Goal: Task Accomplishment & Management: Manage account settings

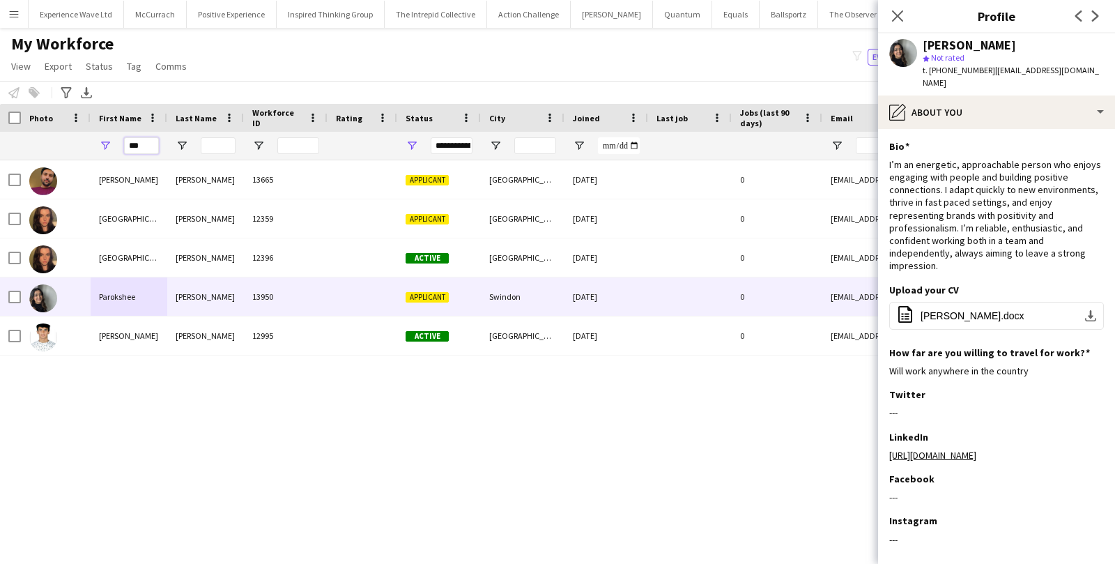
drag, startPoint x: 151, startPoint y: 143, endPoint x: 121, endPoint y: 141, distance: 30.7
click at [121, 141] on div "***" at bounding box center [129, 146] width 77 height 28
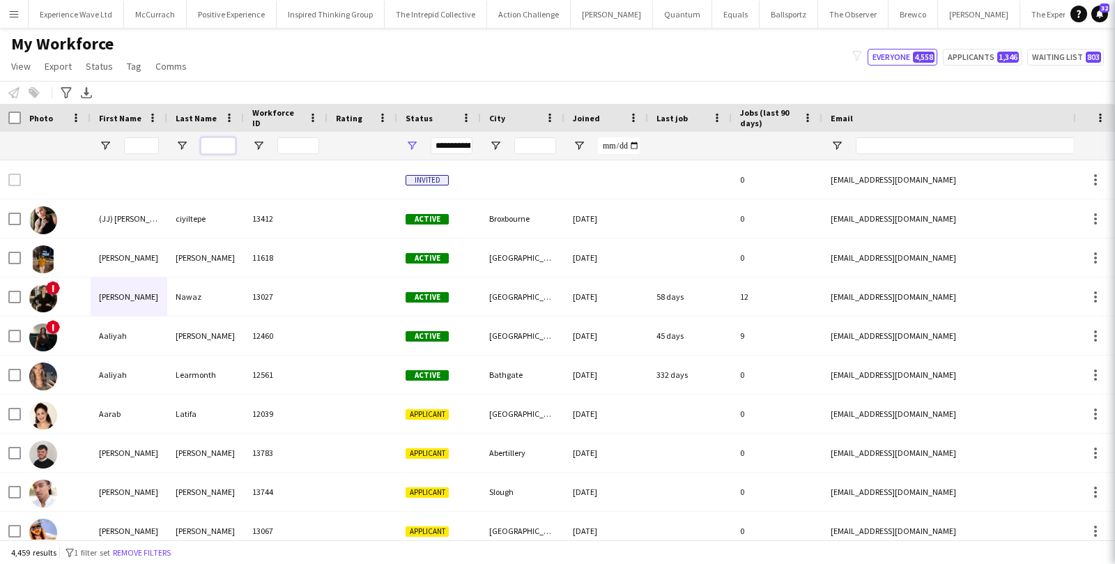
click at [216, 144] on input "Last Name Filter Input" at bounding box center [218, 145] width 35 height 17
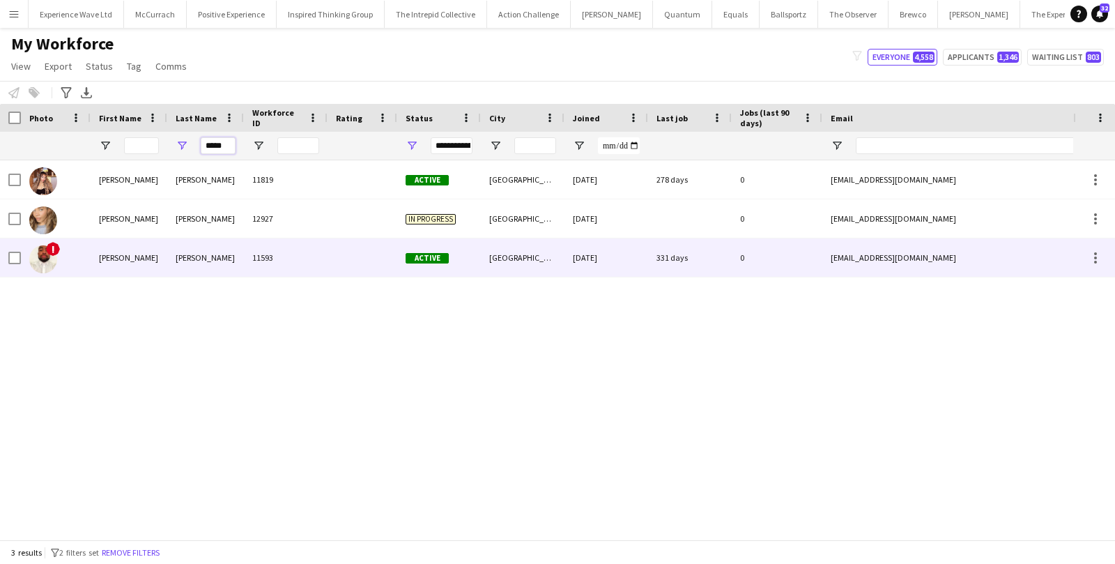
type input "*****"
click at [173, 254] on div "[PERSON_NAME]" at bounding box center [205, 257] width 77 height 38
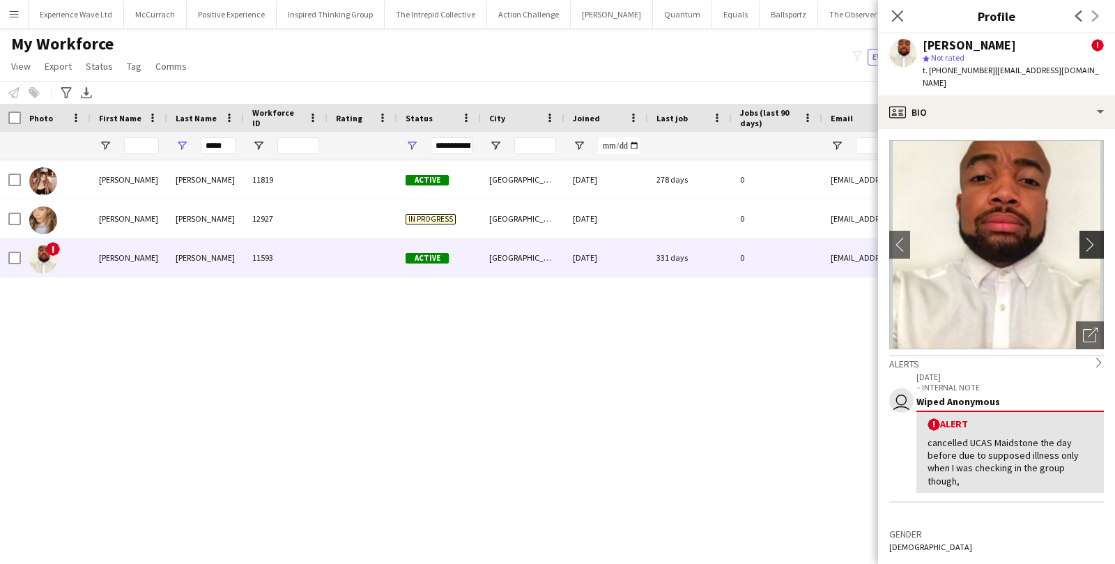
click at [1090, 237] on app-icon "chevron-right" at bounding box center [1094, 244] width 22 height 15
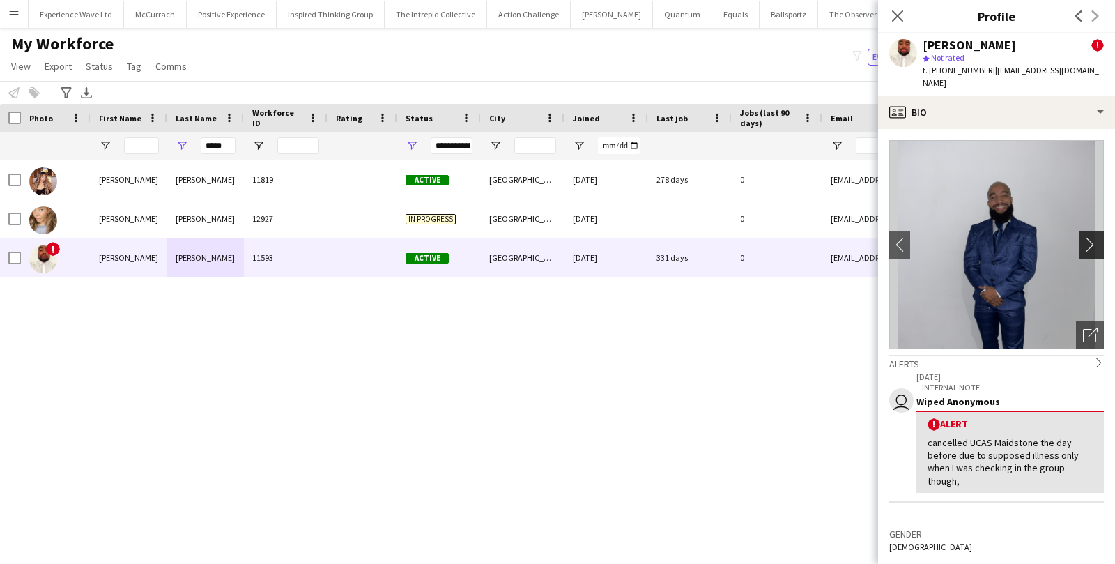
click at [1090, 237] on app-icon "chevron-right" at bounding box center [1094, 244] width 22 height 15
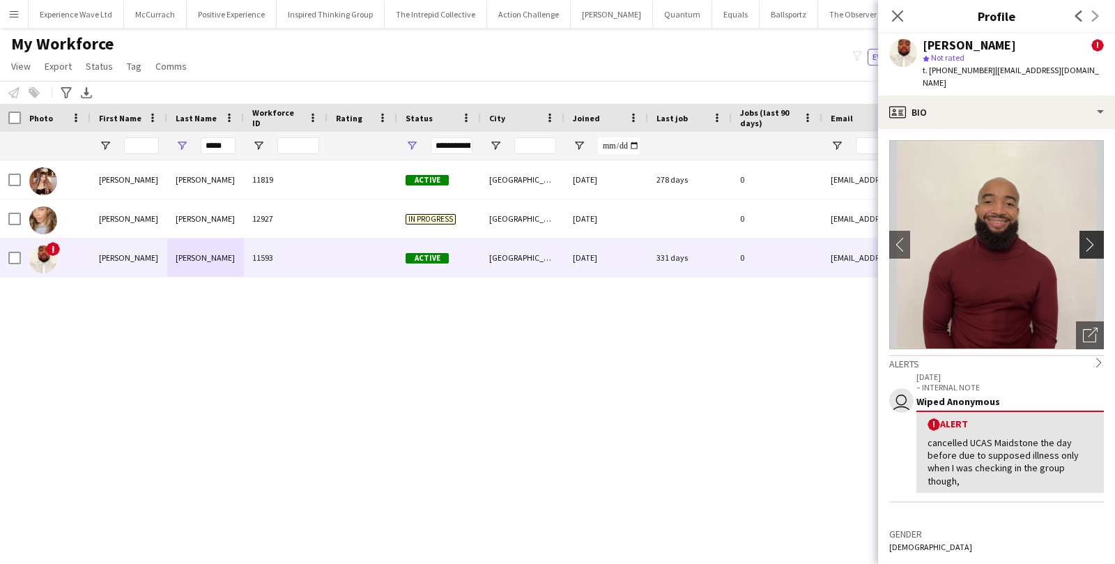
click at [1090, 237] on app-icon "chevron-right" at bounding box center [1094, 244] width 22 height 15
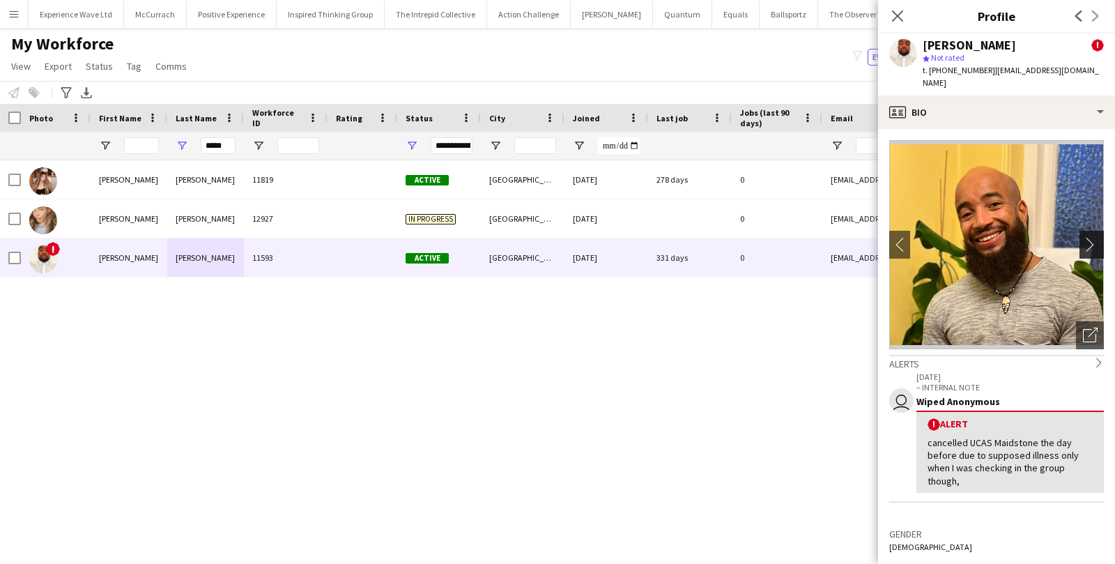
click at [1090, 237] on app-icon "chevron-right" at bounding box center [1094, 244] width 22 height 15
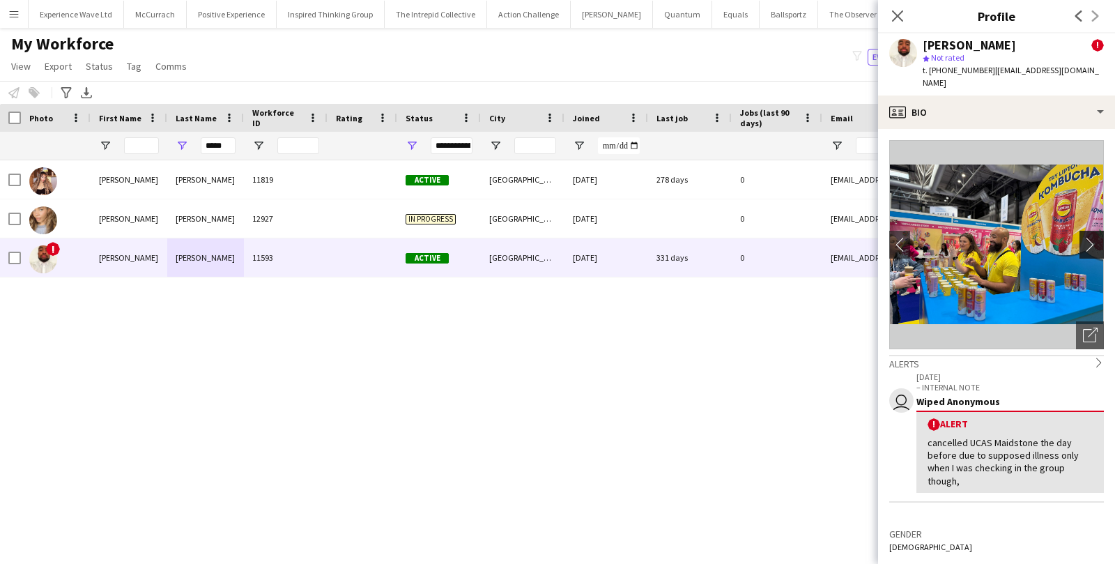
click at [1090, 237] on app-icon "chevron-right" at bounding box center [1094, 244] width 22 height 15
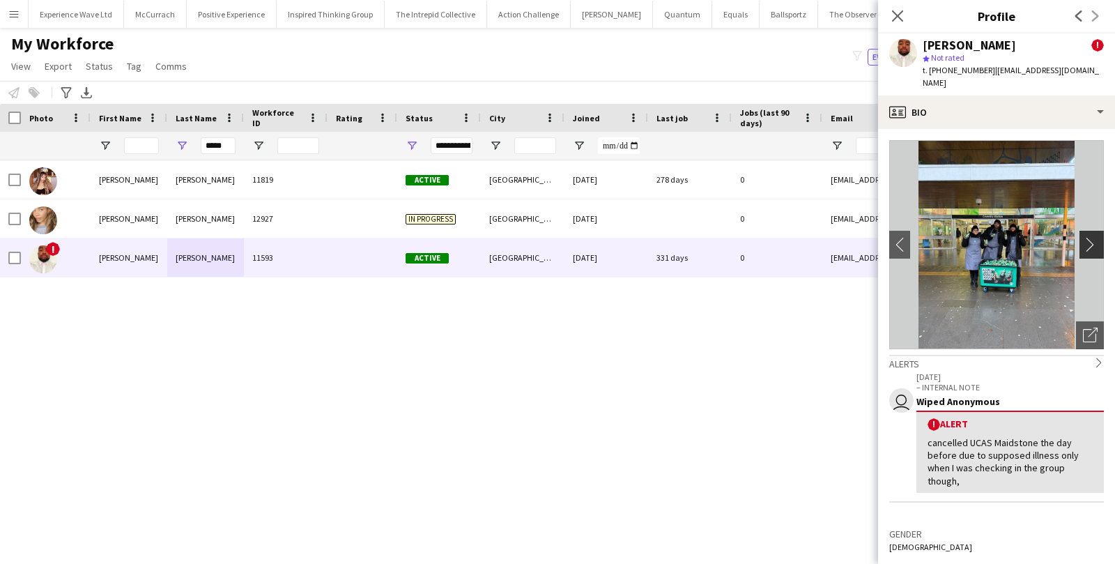
click at [1085, 237] on app-icon "chevron-right" at bounding box center [1094, 244] width 22 height 15
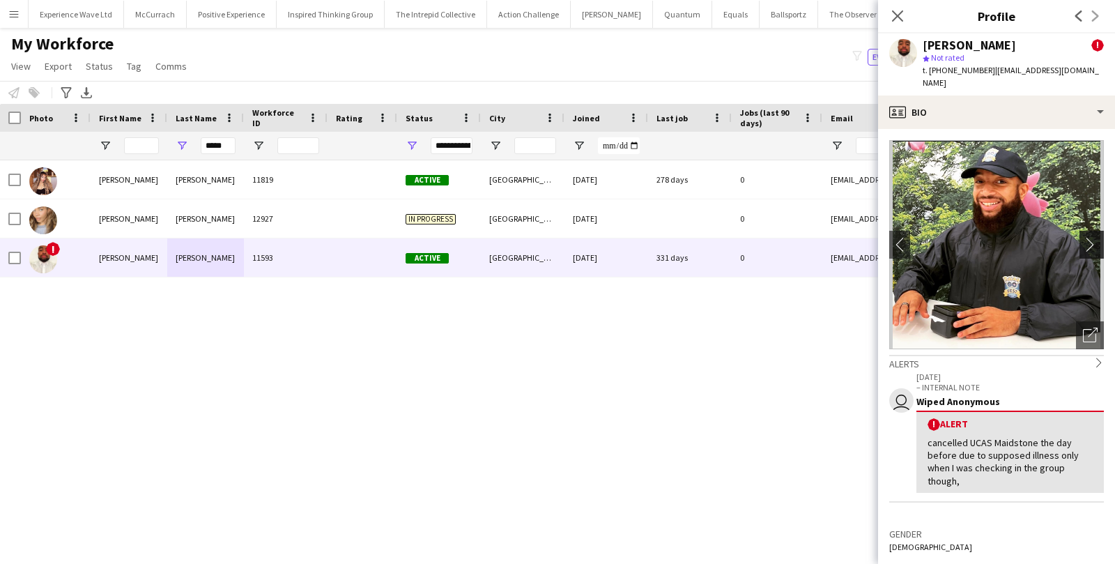
click at [1087, 237] on app-icon "chevron-right" at bounding box center [1094, 244] width 22 height 15
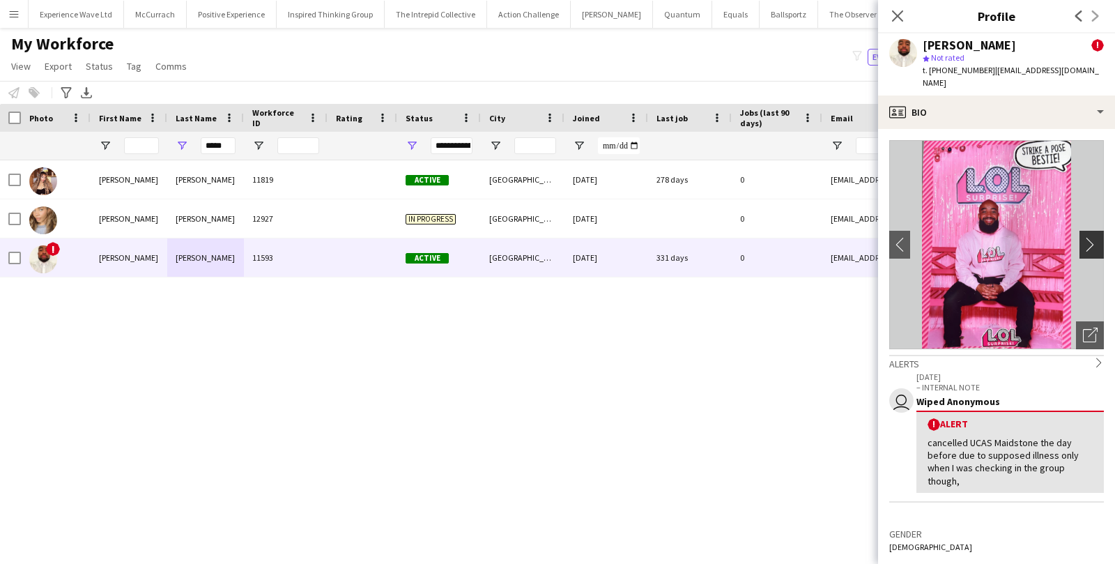
click at [1087, 237] on app-icon "chevron-right" at bounding box center [1094, 244] width 22 height 15
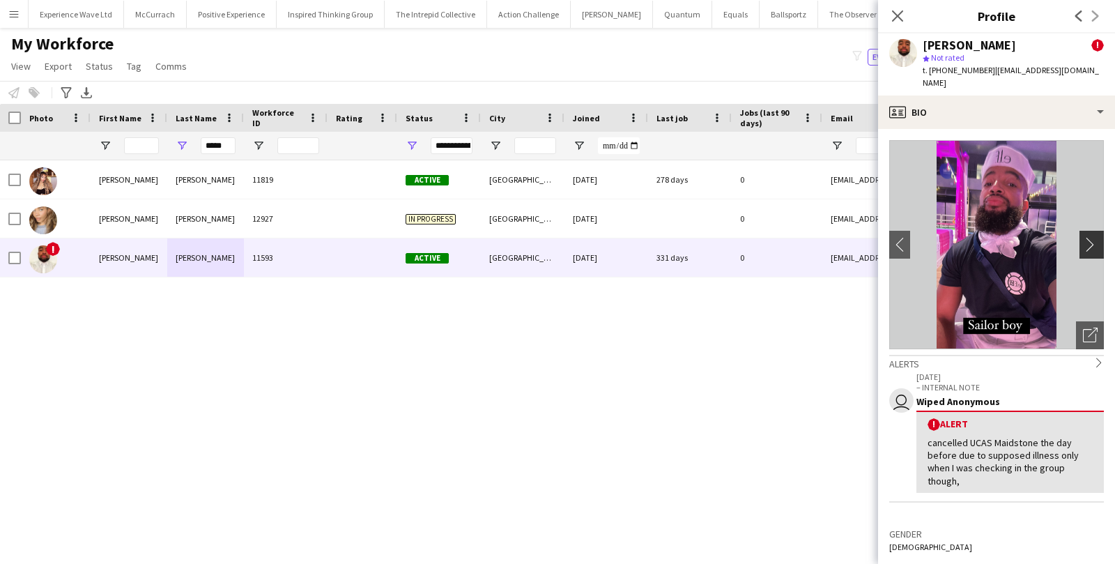
click at [1087, 237] on app-icon "chevron-right" at bounding box center [1094, 244] width 22 height 15
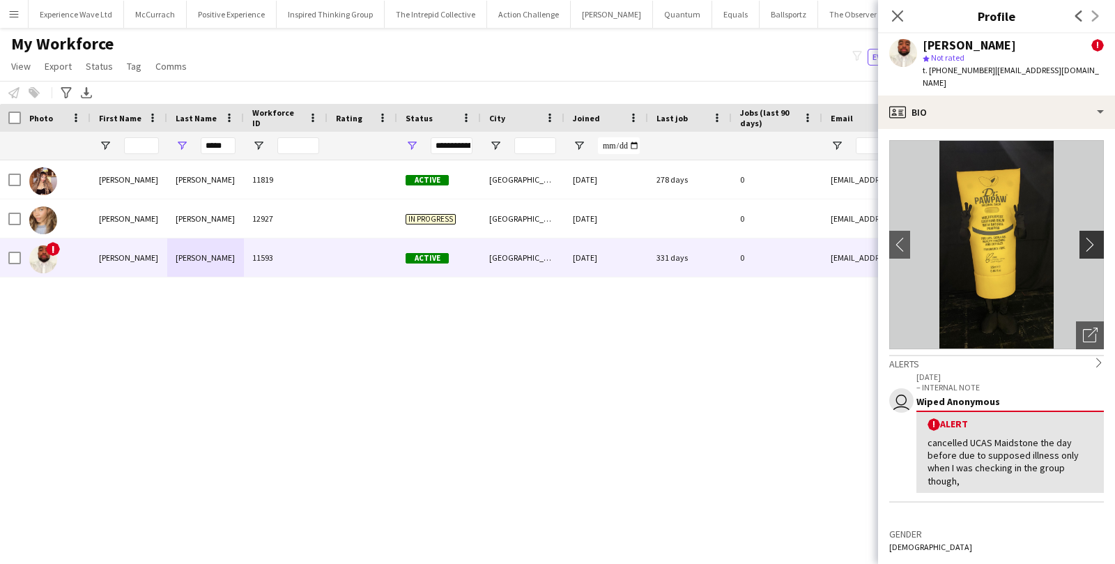
click at [1087, 237] on app-icon "chevron-right" at bounding box center [1094, 244] width 22 height 15
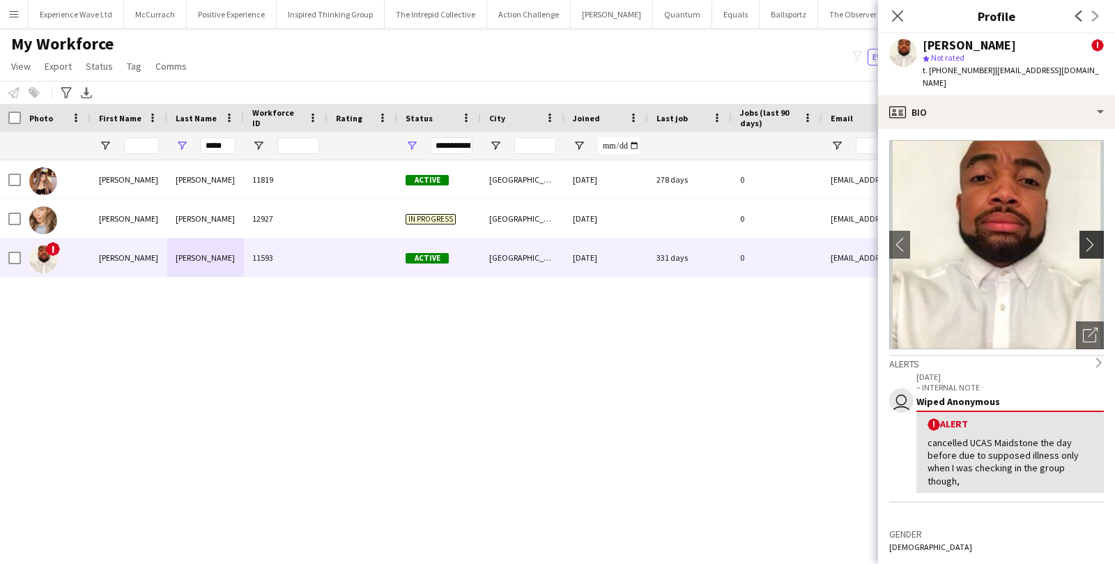
click at [1087, 237] on app-icon "chevron-right" at bounding box center [1094, 244] width 22 height 15
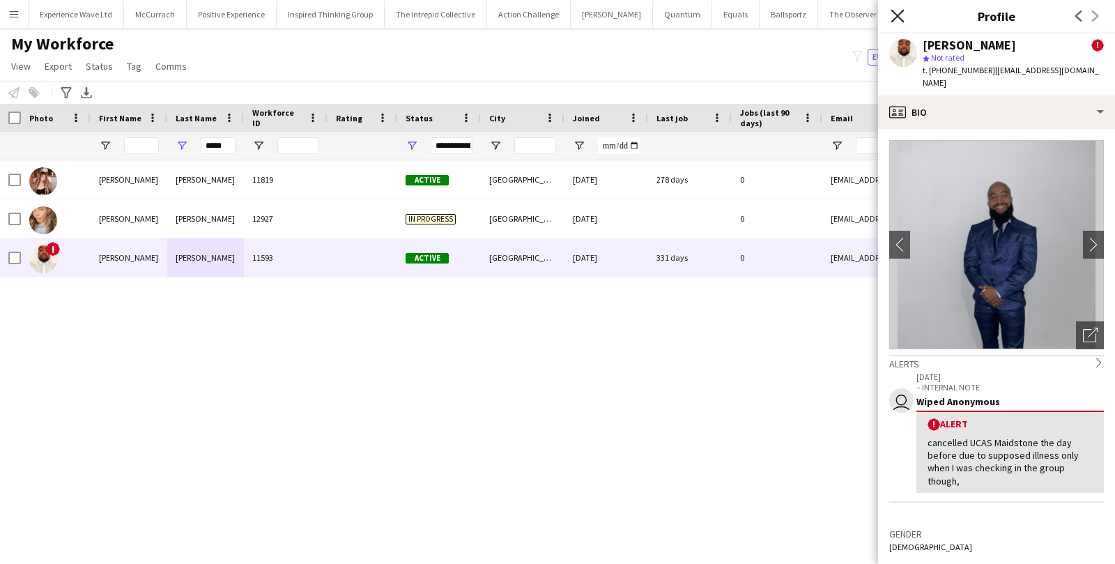
click at [897, 17] on icon at bounding box center [896, 15] width 13 height 13
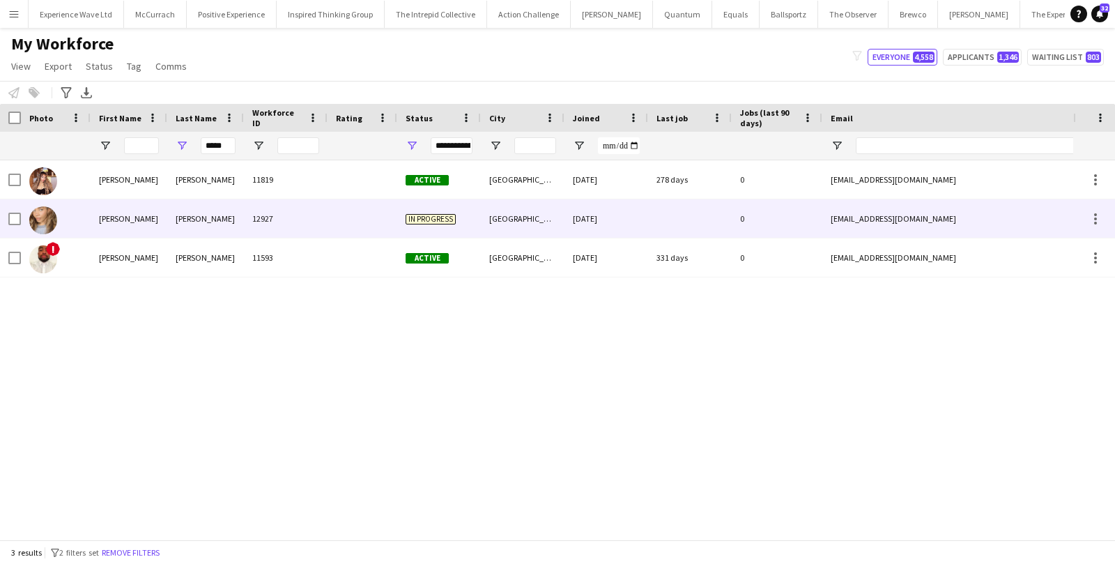
click at [262, 219] on div "12927" at bounding box center [286, 218] width 84 height 38
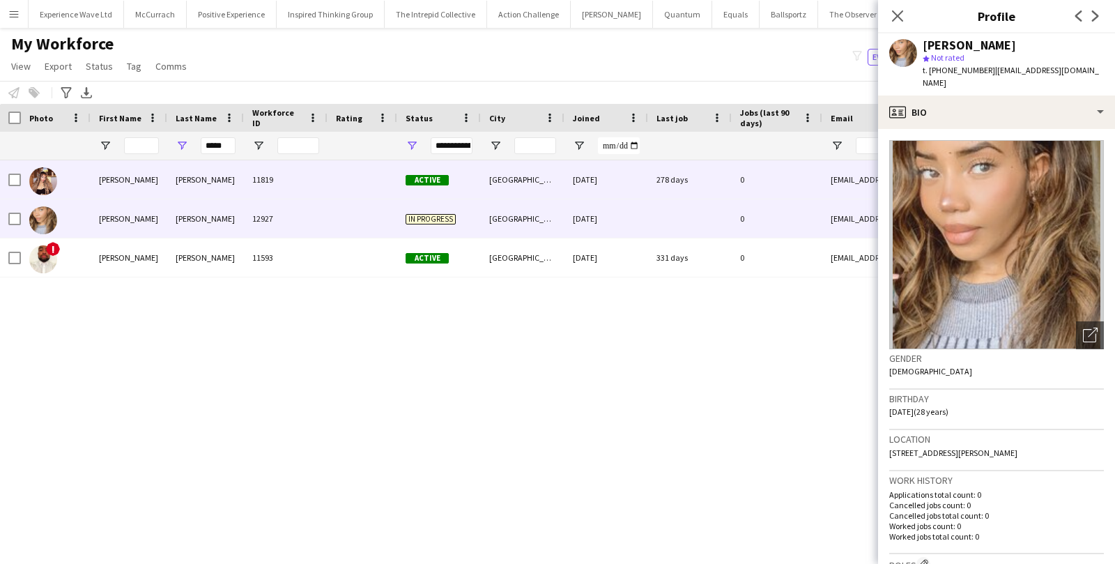
click at [403, 182] on div "Active" at bounding box center [439, 179] width 84 height 38
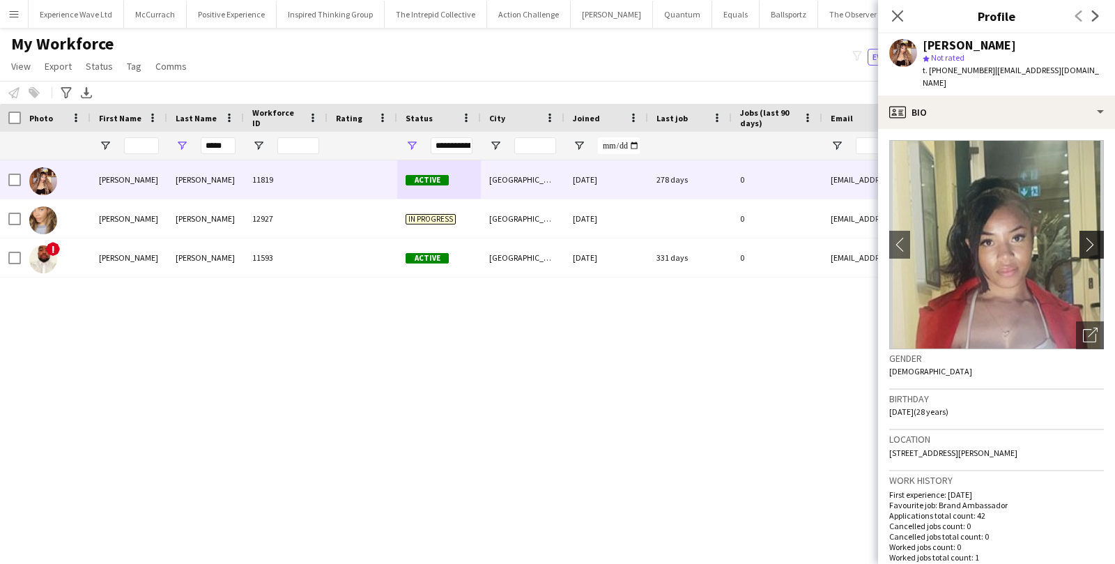
click at [1097, 237] on app-icon "chevron-right" at bounding box center [1094, 244] width 22 height 15
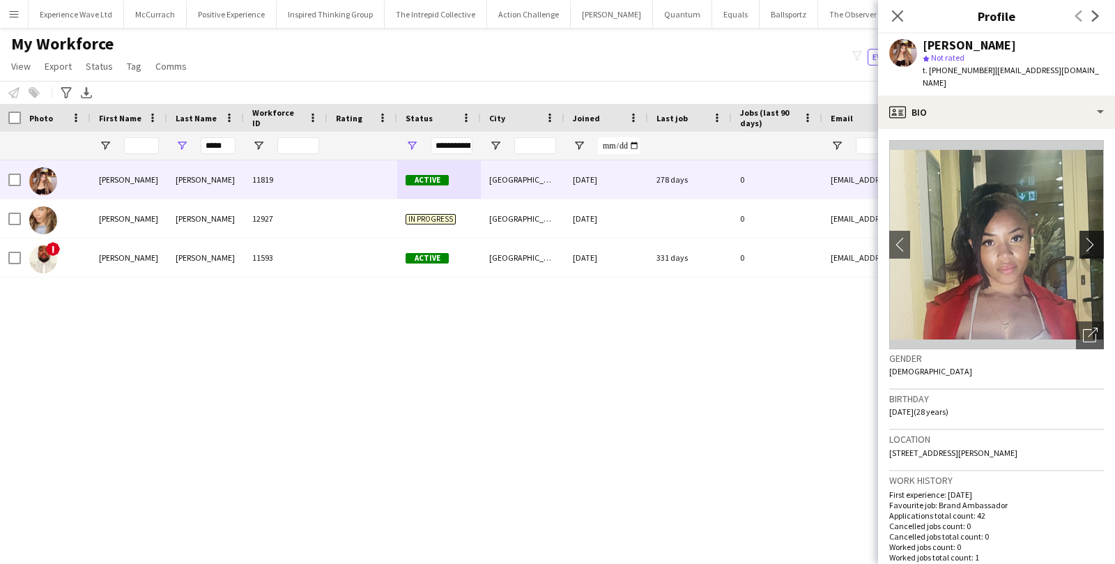
click at [1097, 237] on app-icon "chevron-right" at bounding box center [1094, 244] width 22 height 15
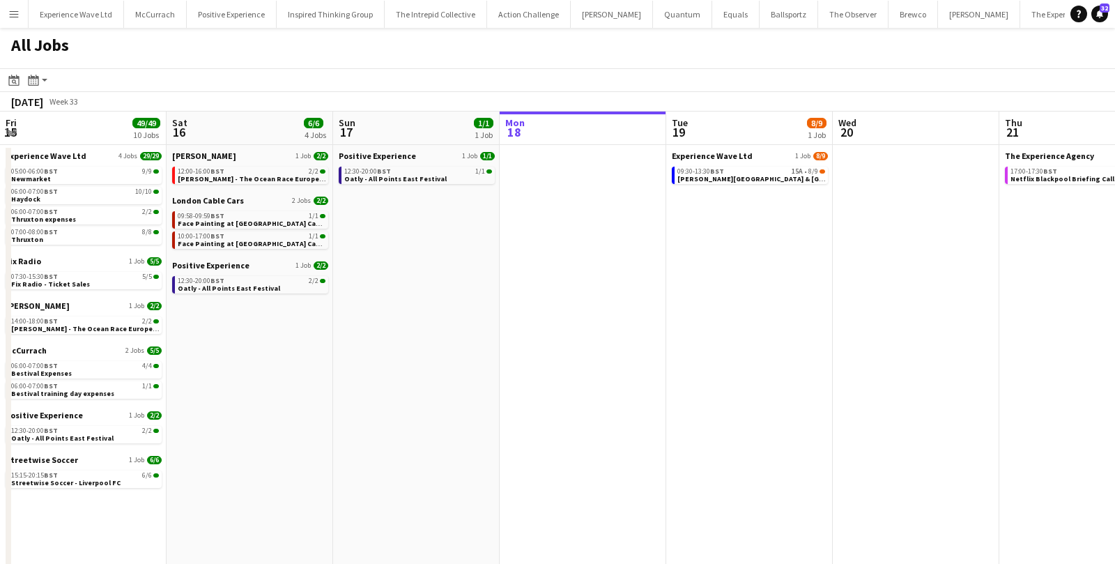
scroll to position [0, 332]
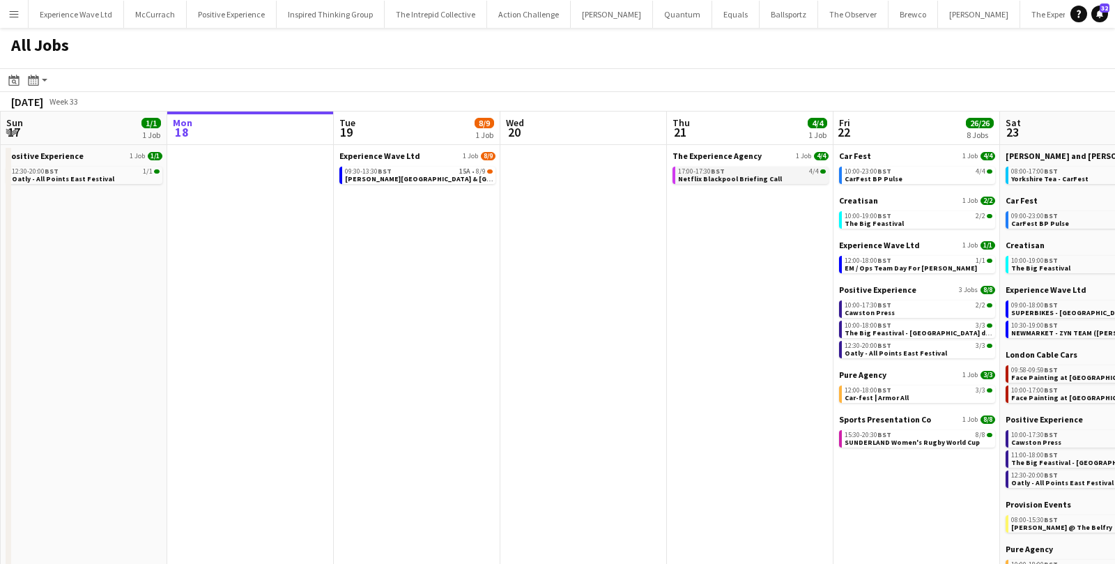
click at [727, 176] on span "Netflix Blackpool Briefing Call" at bounding box center [730, 178] width 104 height 9
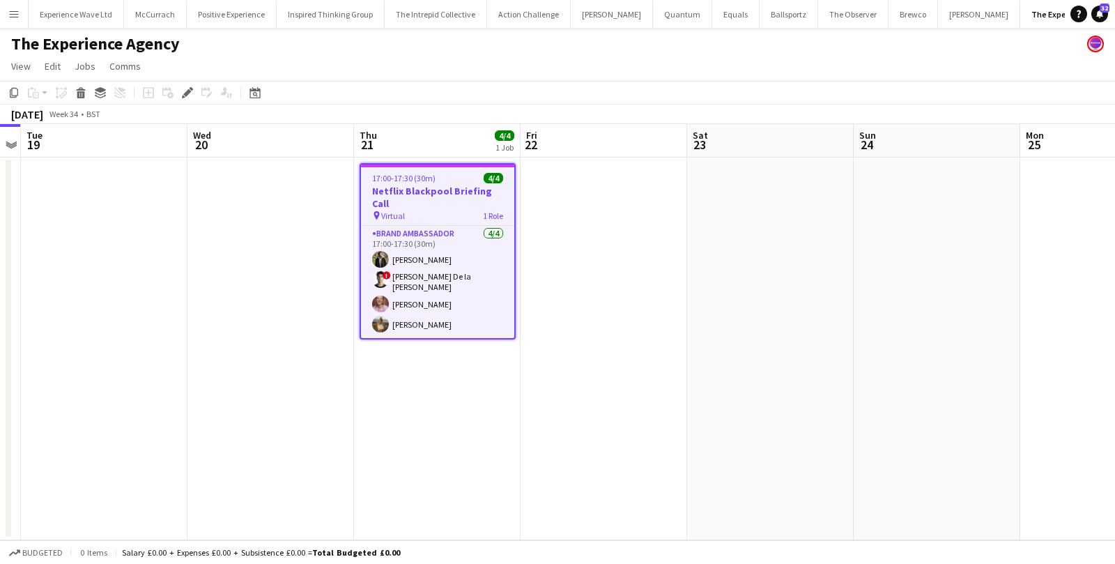
click at [426, 194] on h3 "Netflix Blackpool Briefing Call" at bounding box center [437, 197] width 153 height 25
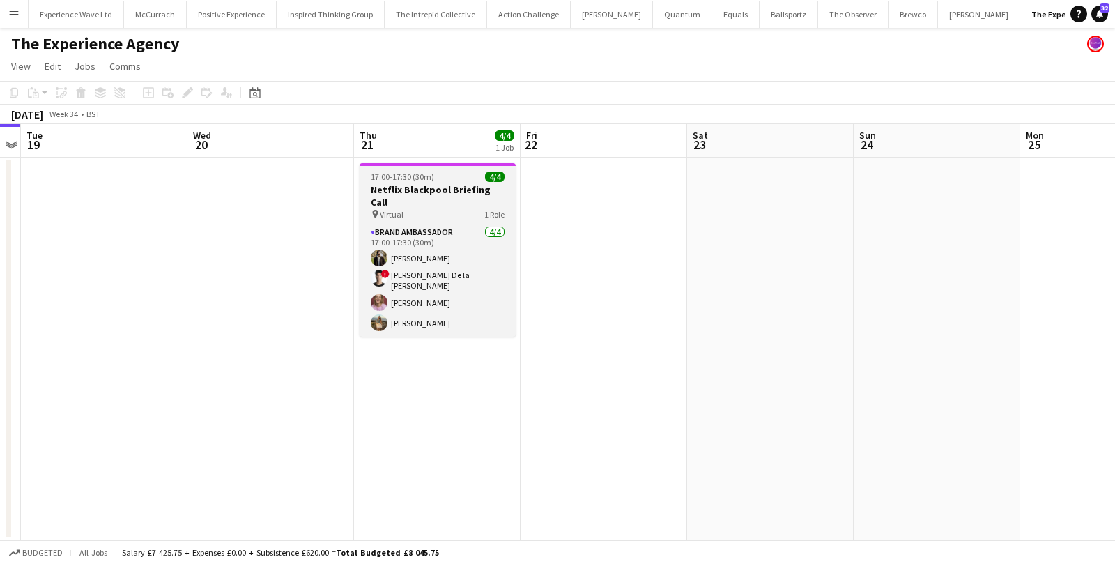
click at [426, 194] on h3 "Netflix Blackpool Briefing Call" at bounding box center [437, 195] width 156 height 25
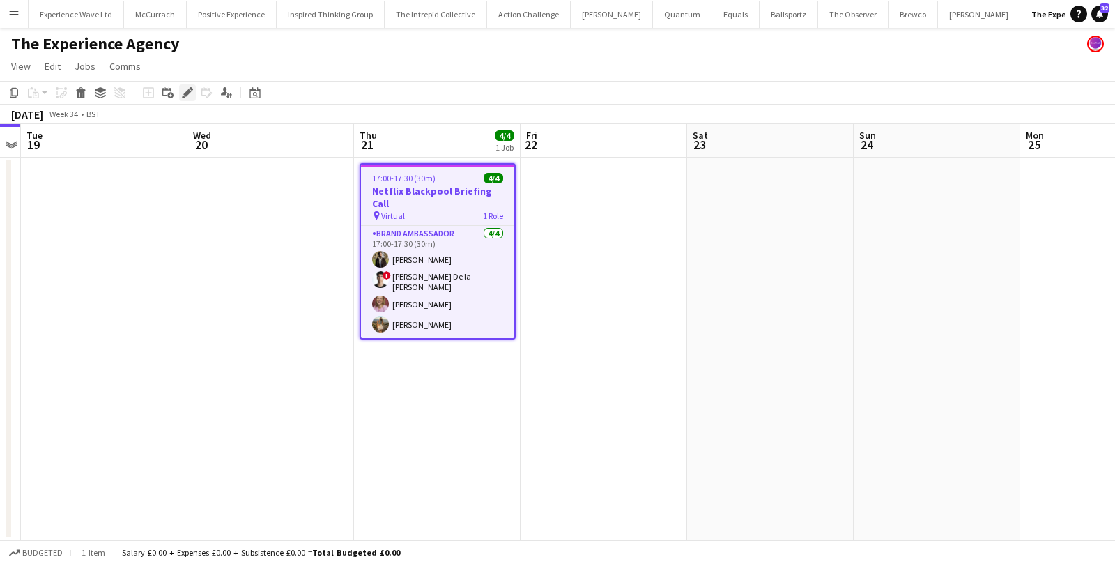
click at [190, 91] on icon "Edit" at bounding box center [187, 92] width 11 height 11
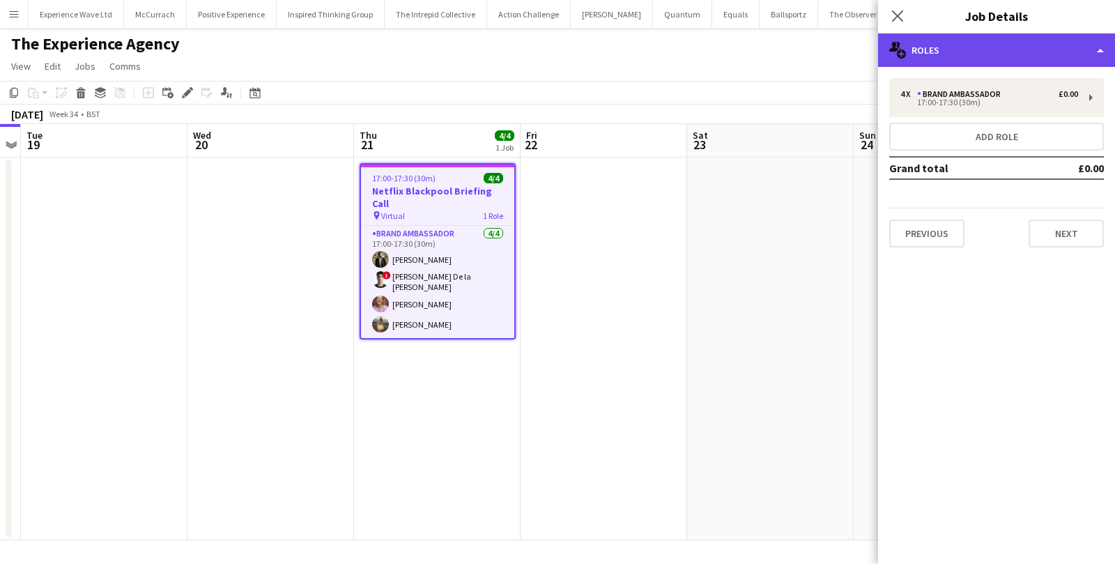
click at [1000, 54] on div "multiple-users-add Roles" at bounding box center [996, 49] width 237 height 33
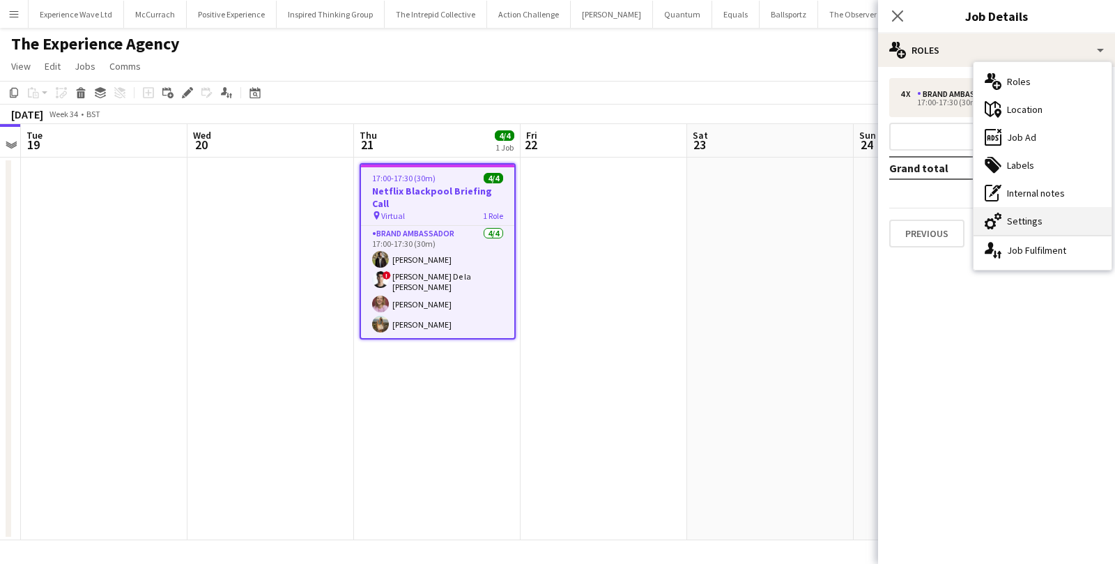
click at [1030, 215] on div "cog-double-3 Settings" at bounding box center [1042, 221] width 138 height 28
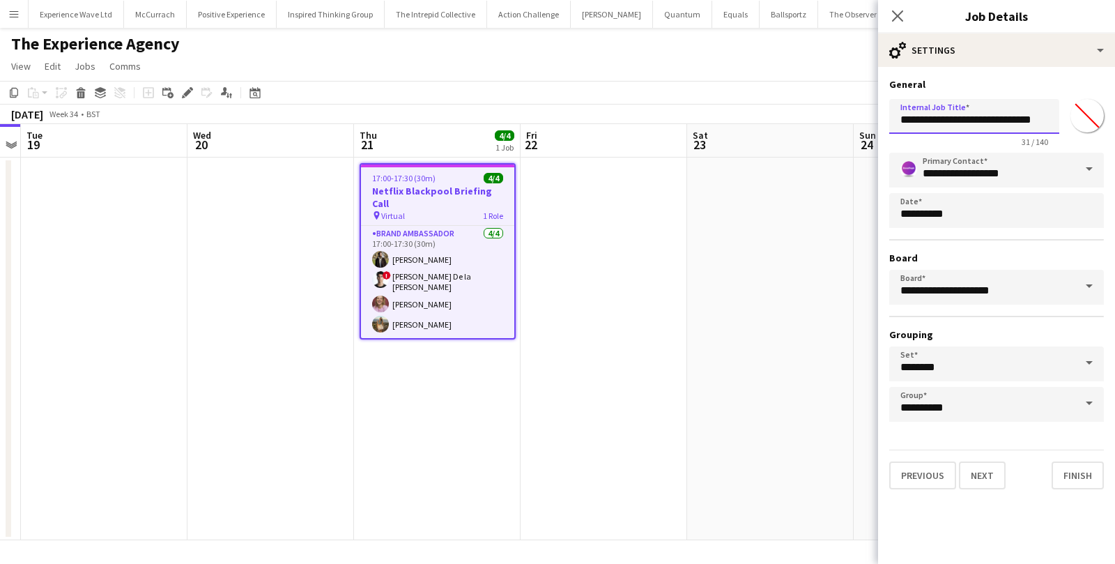
click at [976, 119] on input "**********" at bounding box center [974, 116] width 170 height 35
type input "**********"
click at [1082, 468] on button "Finish" at bounding box center [1077, 475] width 52 height 28
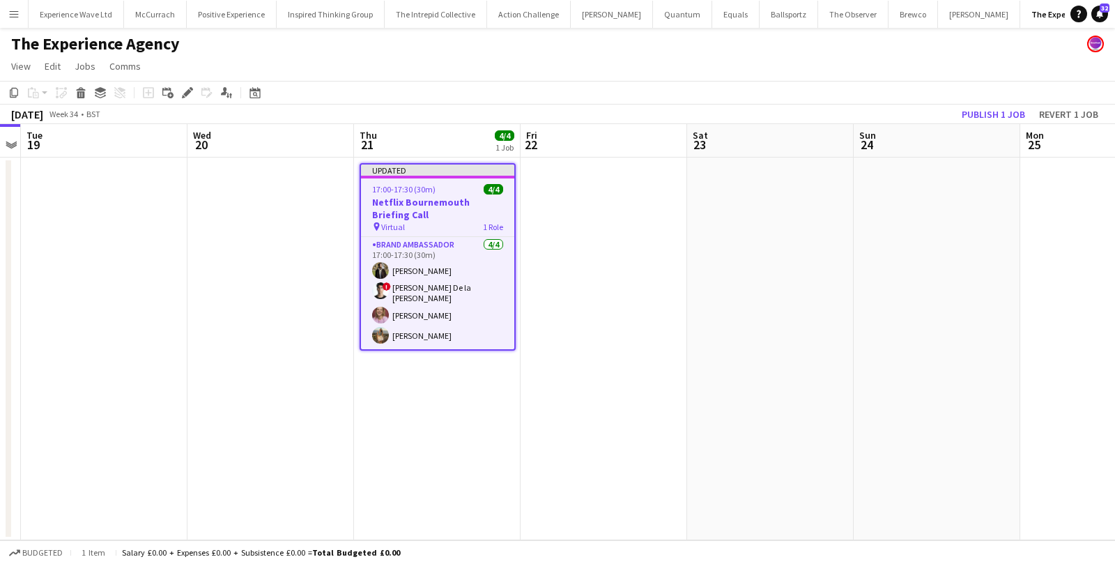
click at [727, 309] on app-date-cell at bounding box center [770, 348] width 166 height 382
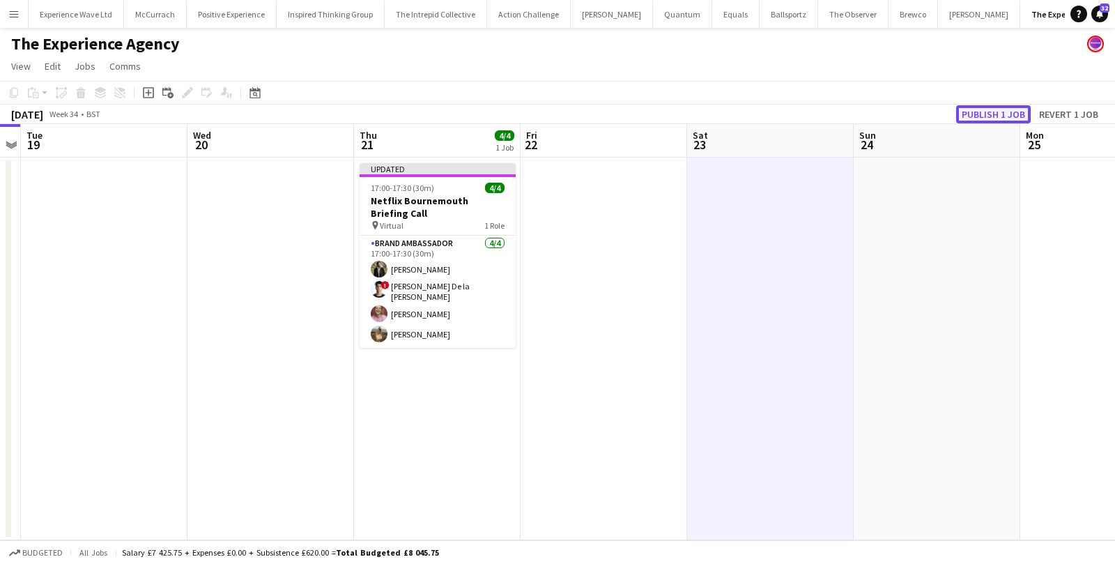
click at [997, 114] on button "Publish 1 job" at bounding box center [993, 114] width 75 height 18
